Goal: Download file/media

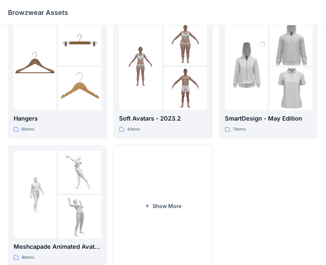
scroll to position [165, 0]
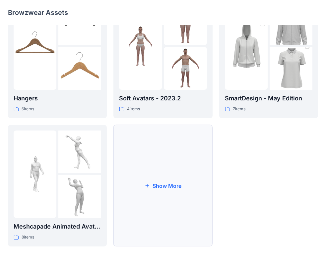
click at [141, 160] on button "Show More" at bounding box center [162, 186] width 99 height 122
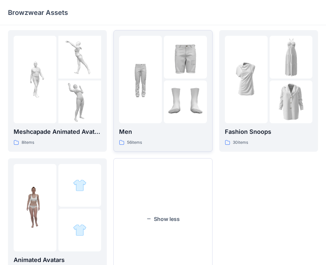
scroll to position [227, 0]
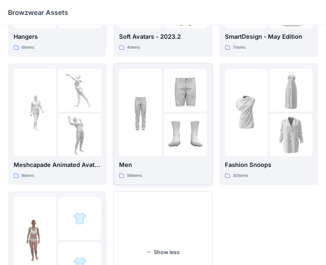
click at [143, 147] on div at bounding box center [140, 113] width 43 height 88
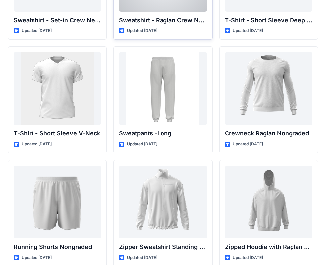
scroll to position [702, 0]
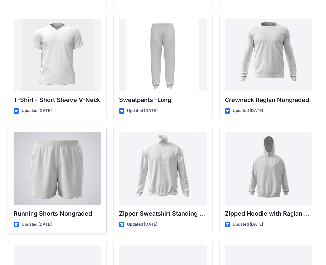
click at [65, 166] on div at bounding box center [58, 168] width 88 height 73
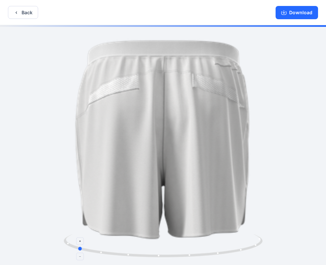
drag, startPoint x: 191, startPoint y: 256, endPoint x: 105, endPoint y: 248, distance: 86.2
click at [105, 248] on icon at bounding box center [164, 246] width 201 height 25
click at [294, 10] on button "Download" at bounding box center [297, 12] width 42 height 13
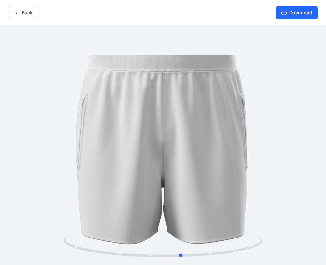
drag, startPoint x: 132, startPoint y: 255, endPoint x: 236, endPoint y: 263, distance: 104.8
click at [236, 263] on div at bounding box center [163, 249] width 199 height 33
click at [15, 12] on icon "button" at bounding box center [16, 12] width 5 height 5
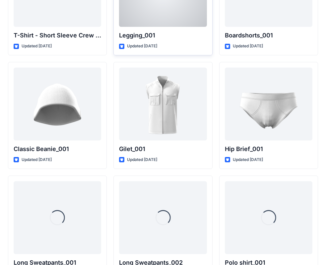
scroll to position [1223, 0]
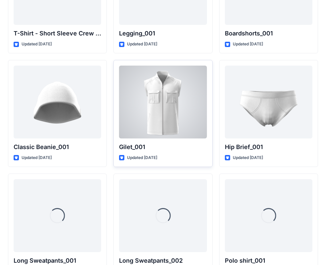
click at [146, 132] on div at bounding box center [163, 102] width 88 height 73
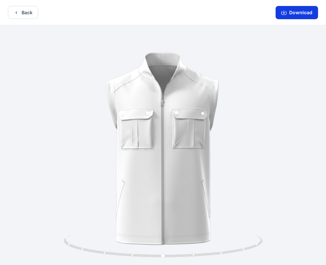
click at [288, 15] on button "Download" at bounding box center [297, 12] width 42 height 13
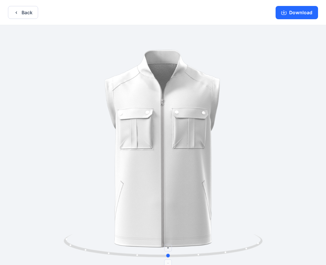
drag, startPoint x: 163, startPoint y: 257, endPoint x: 168, endPoint y: 258, distance: 5.5
click at [168, 258] on icon at bounding box center [164, 246] width 201 height 25
